Goal: Find specific page/section: Find specific page/section

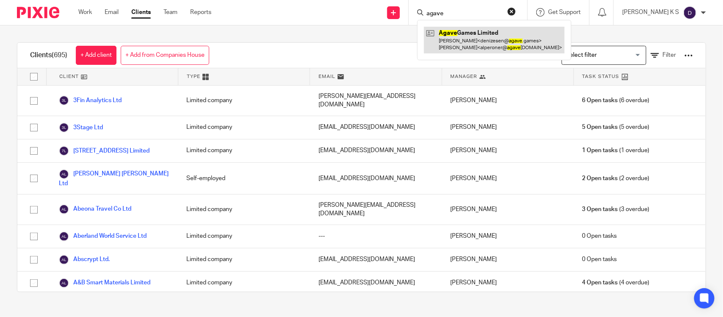
type input "agave"
click at [497, 38] on link at bounding box center [494, 40] width 141 height 26
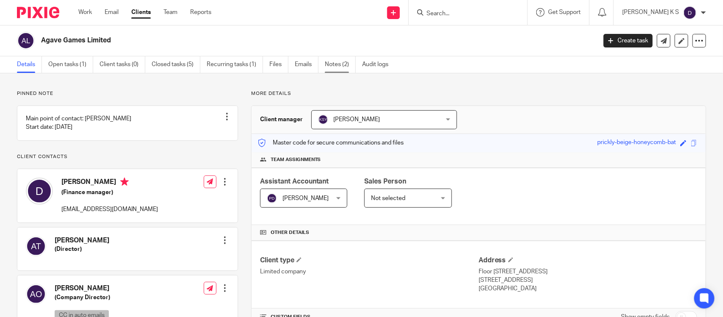
click at [336, 70] on link "Notes (2)" at bounding box center [340, 64] width 31 height 17
